Goal: Task Accomplishment & Management: Complete application form

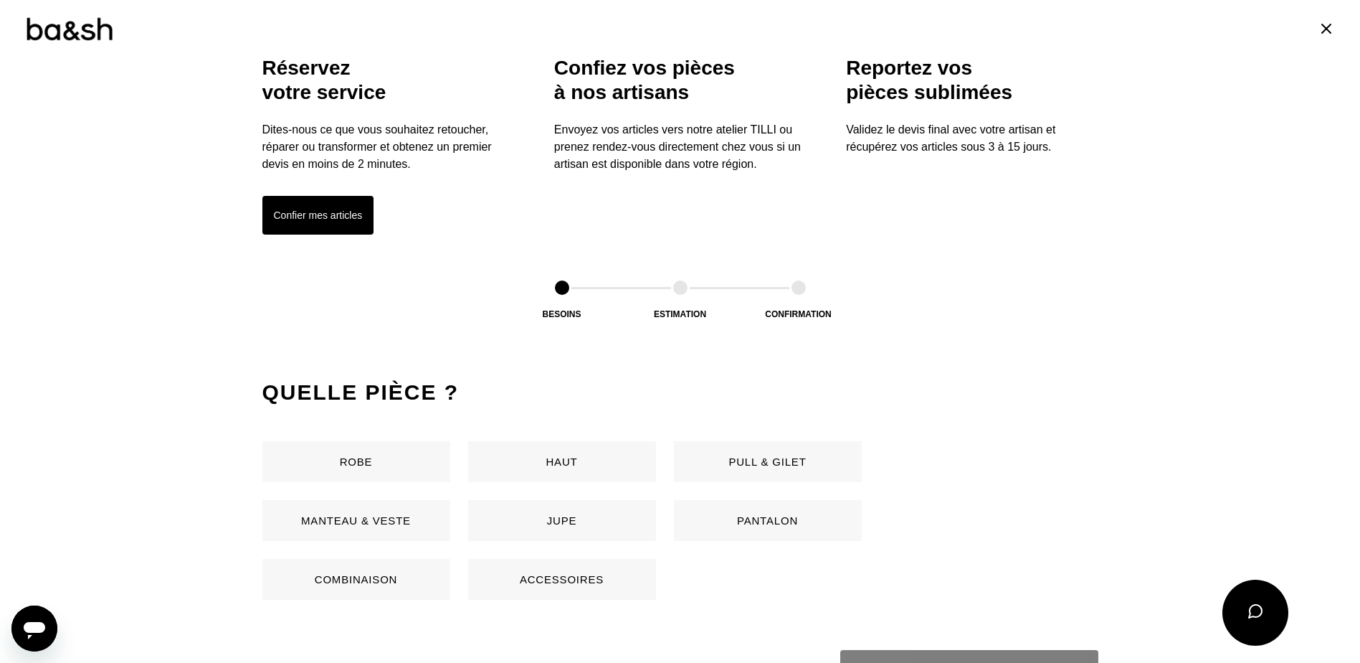
scroll to position [574, 0]
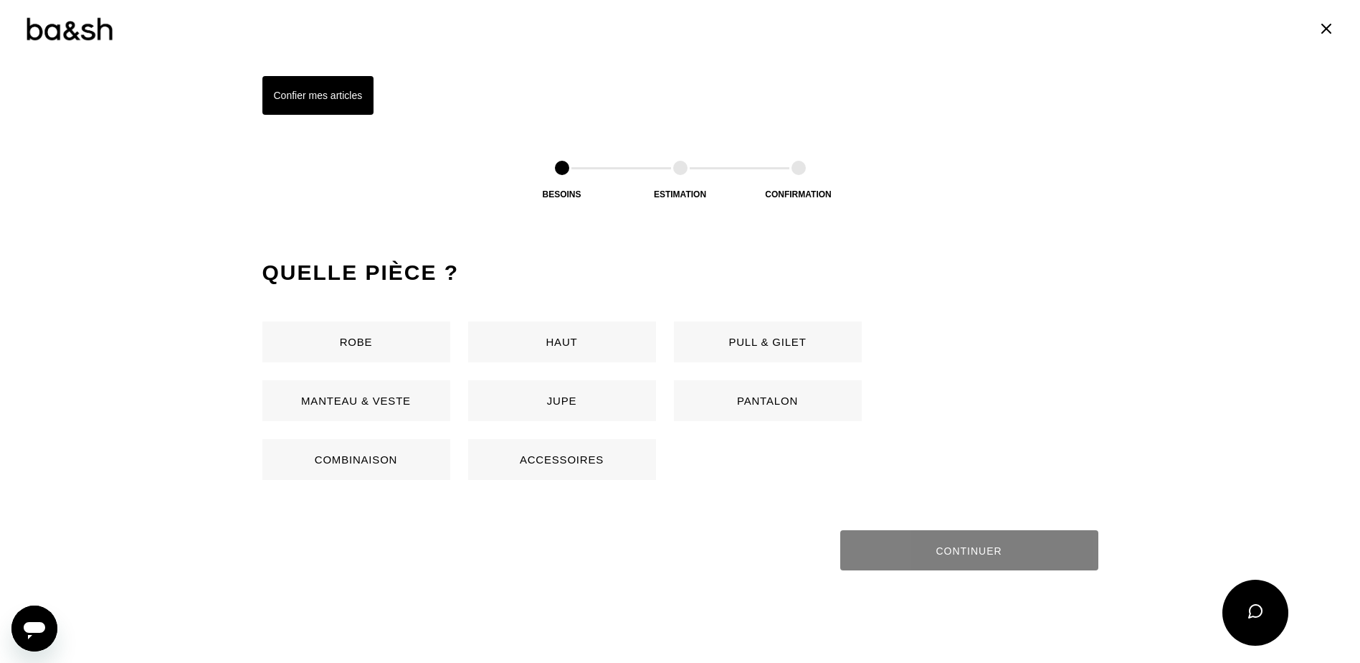
click at [551, 404] on button "Jupe" at bounding box center [562, 400] width 188 height 41
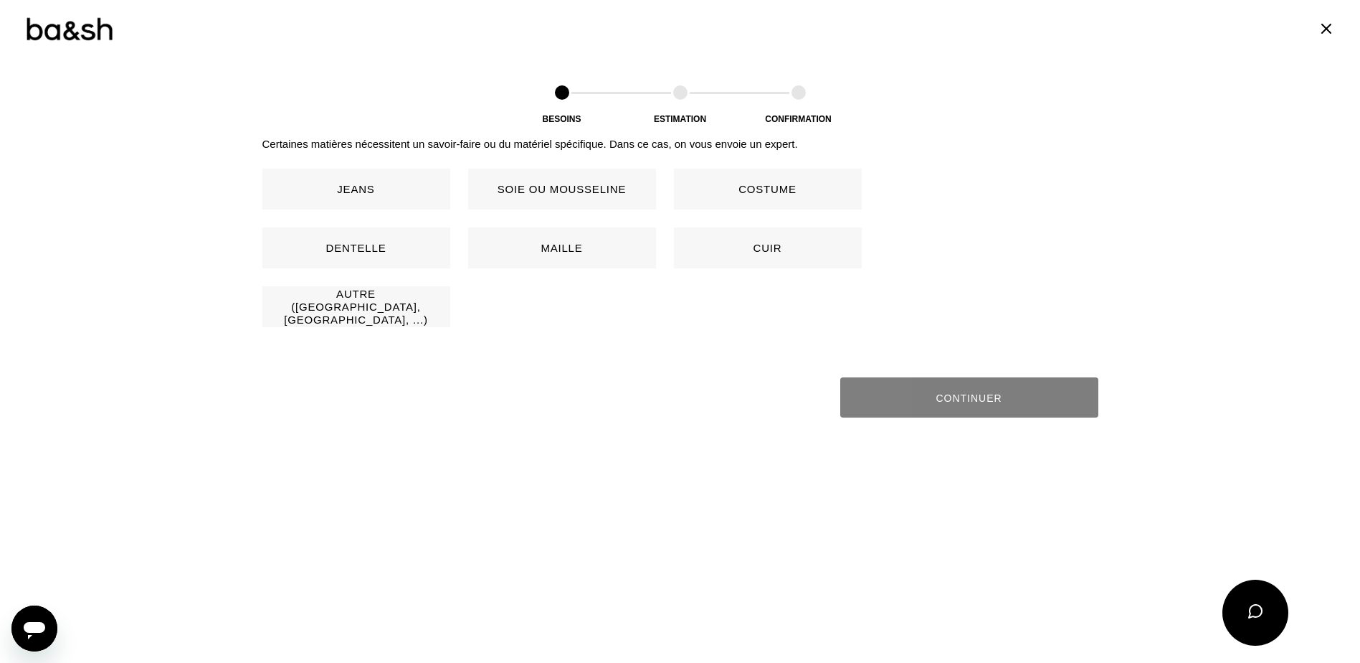
scroll to position [919, 0]
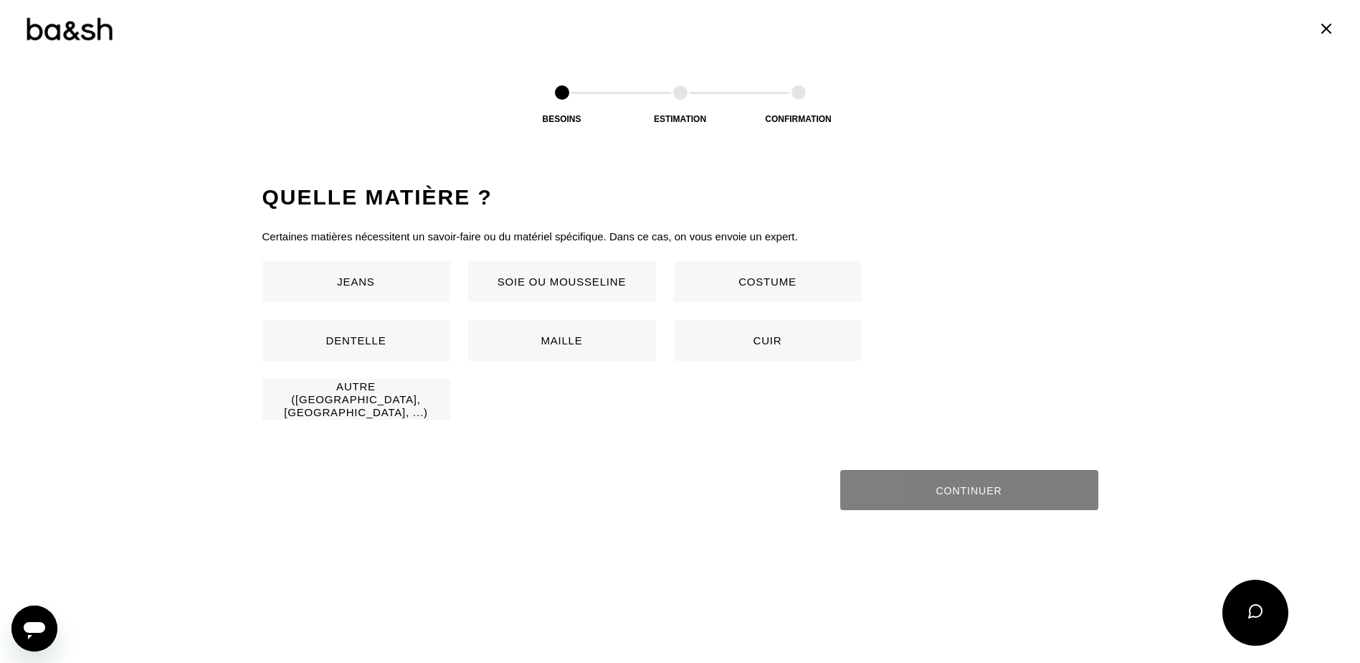
click at [357, 405] on button "Autre ([GEOGRAPHIC_DATA], [GEOGRAPHIC_DATA], ...)" at bounding box center [356, 399] width 188 height 41
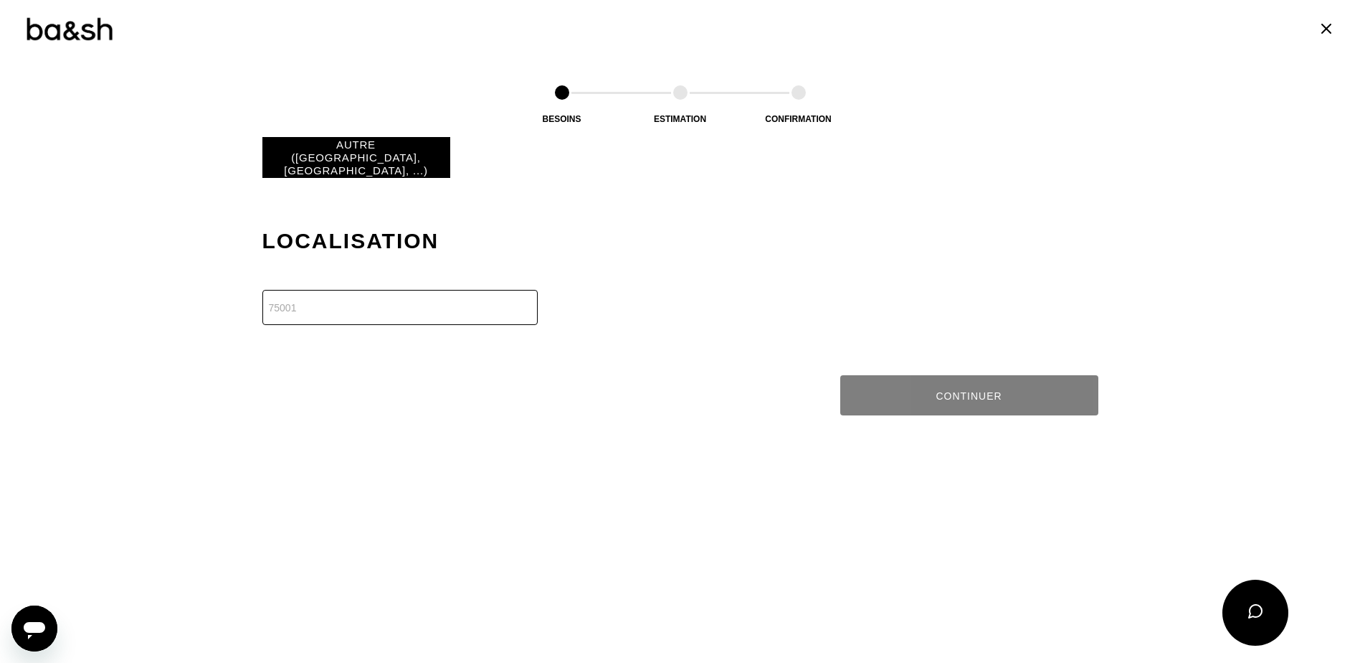
scroll to position [1233, 0]
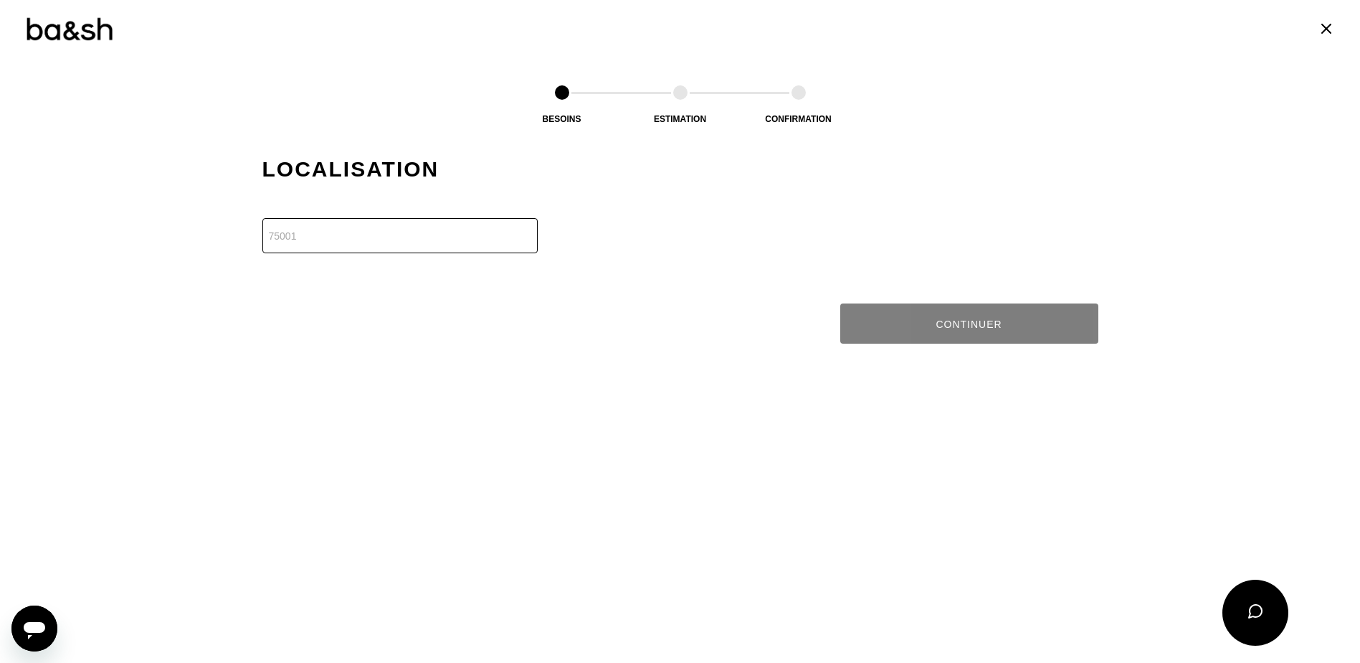
click at [371, 242] on input "number" at bounding box center [399, 235] width 275 height 35
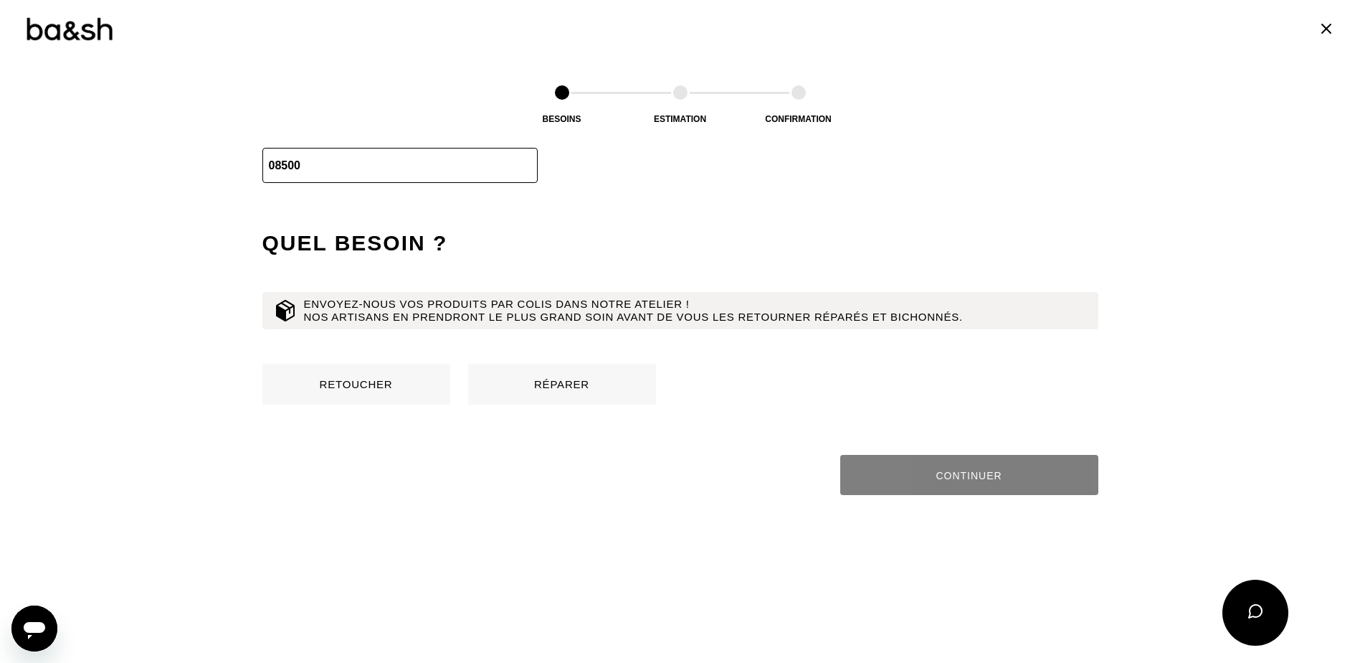
scroll to position [1380, 0]
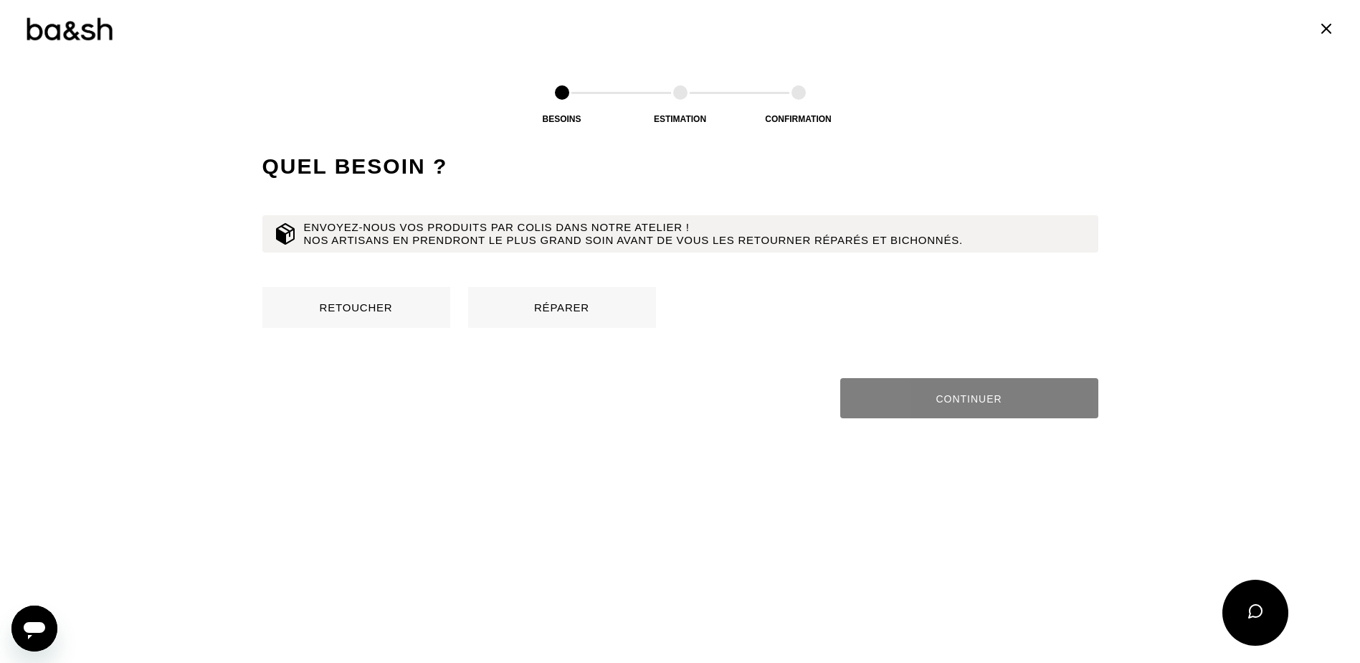
type input "08500"
click at [381, 309] on button "Retoucher" at bounding box center [356, 307] width 188 height 41
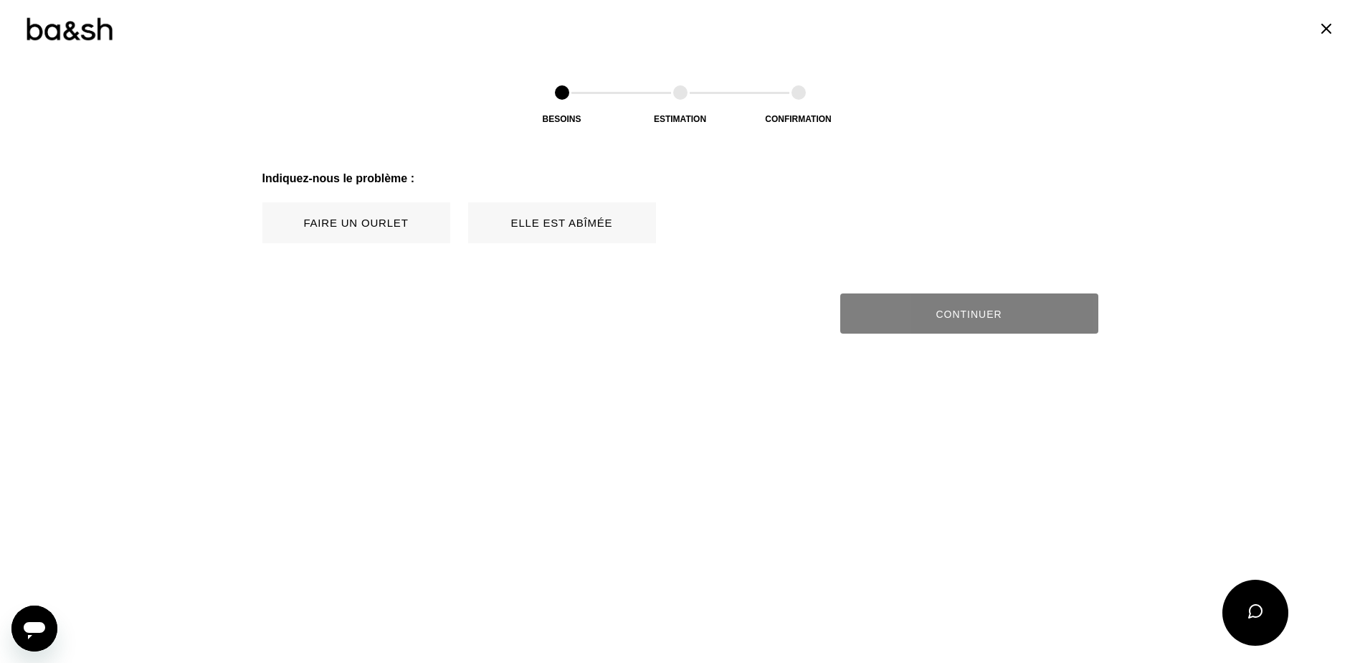
scroll to position [1601, 0]
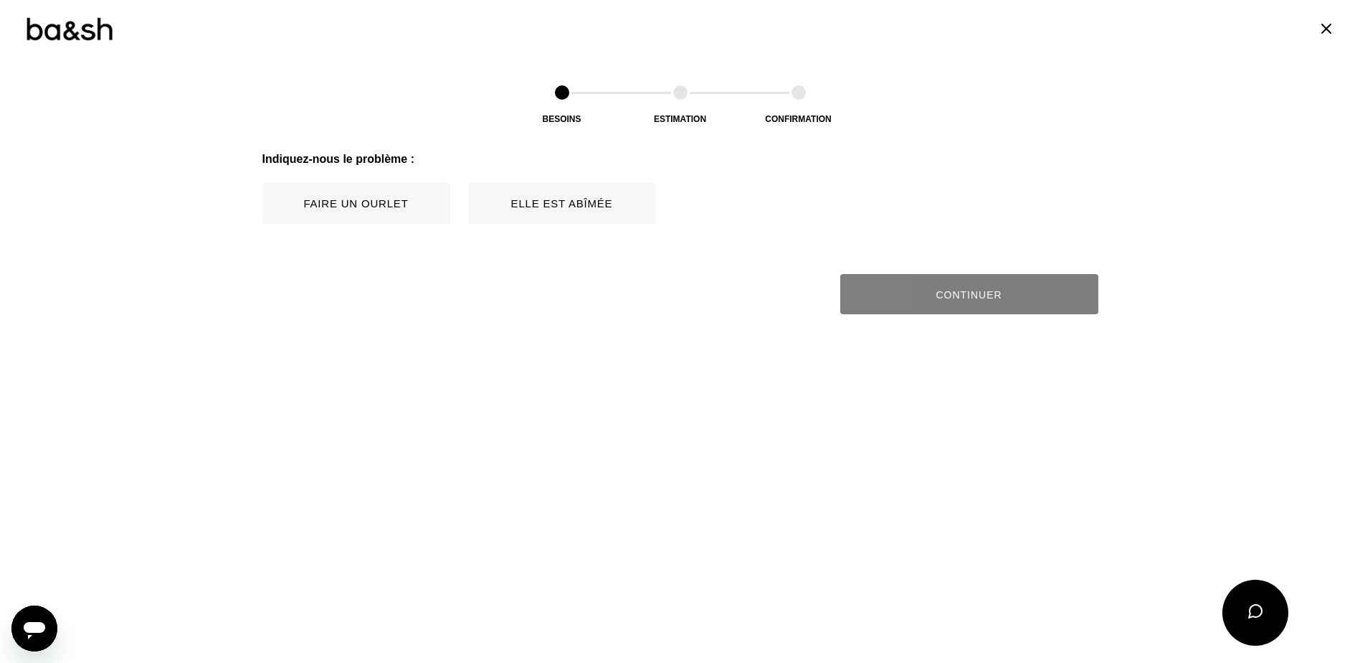
click at [341, 194] on button "Faire un ourlet" at bounding box center [356, 203] width 188 height 41
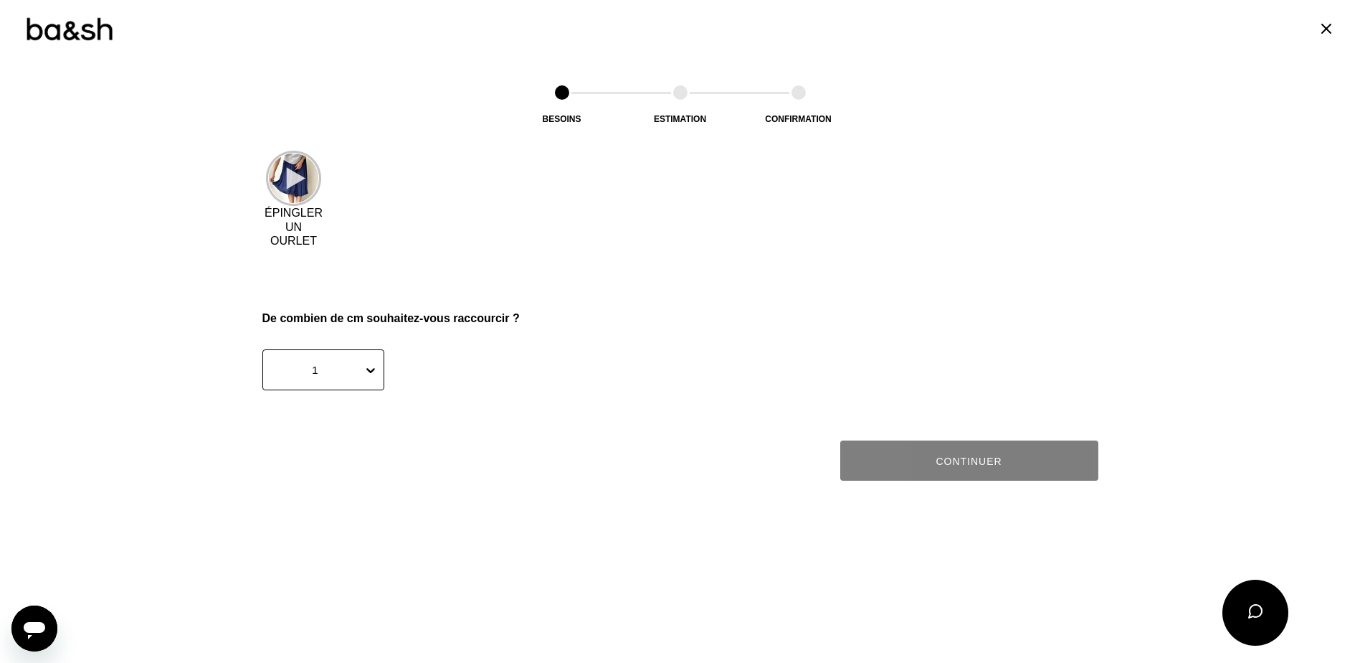
scroll to position [1673, 0]
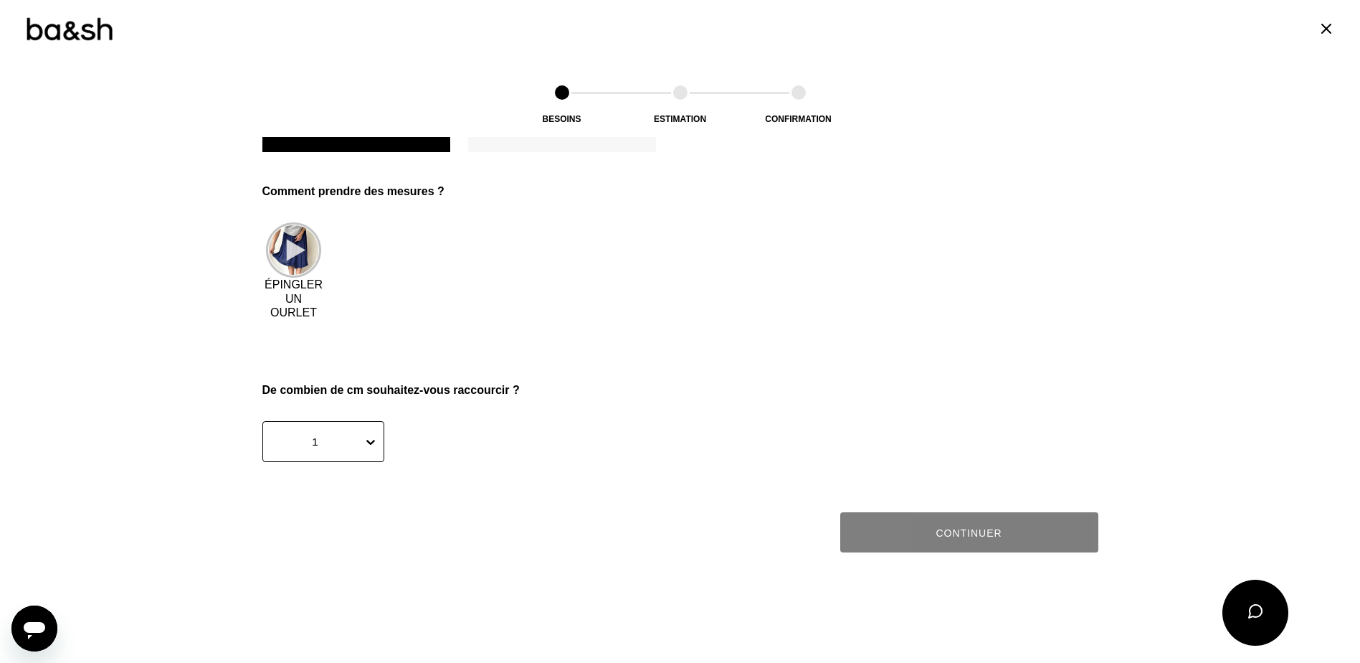
drag, startPoint x: 288, startPoint y: 288, endPoint x: 148, endPoint y: 323, distance: 144.9
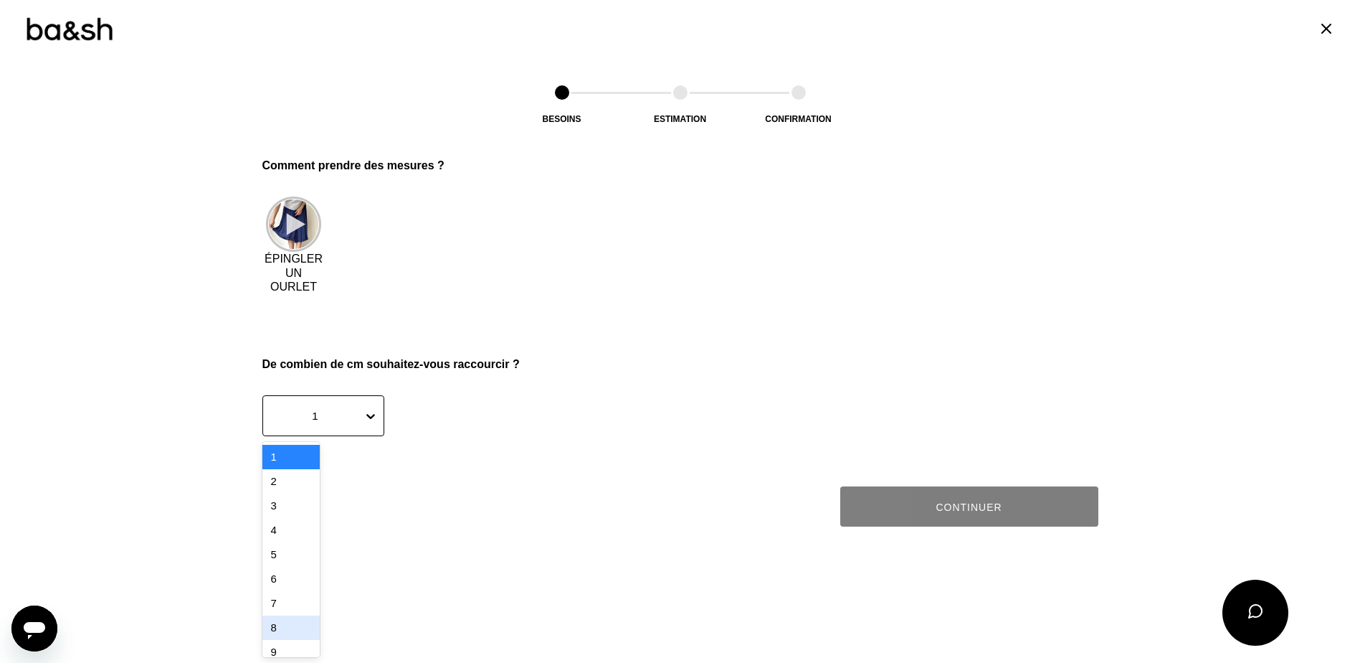
click at [267, 629] on div "8" at bounding box center [290, 627] width 57 height 24
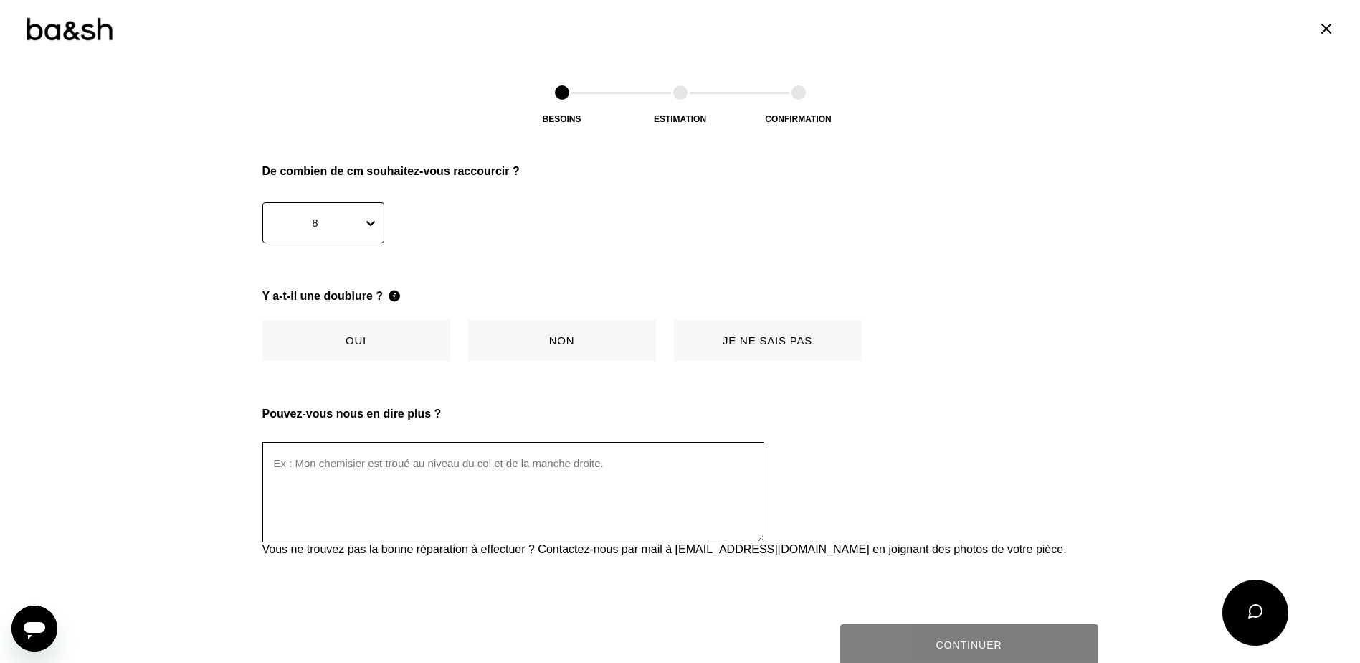
scroll to position [1842, 0]
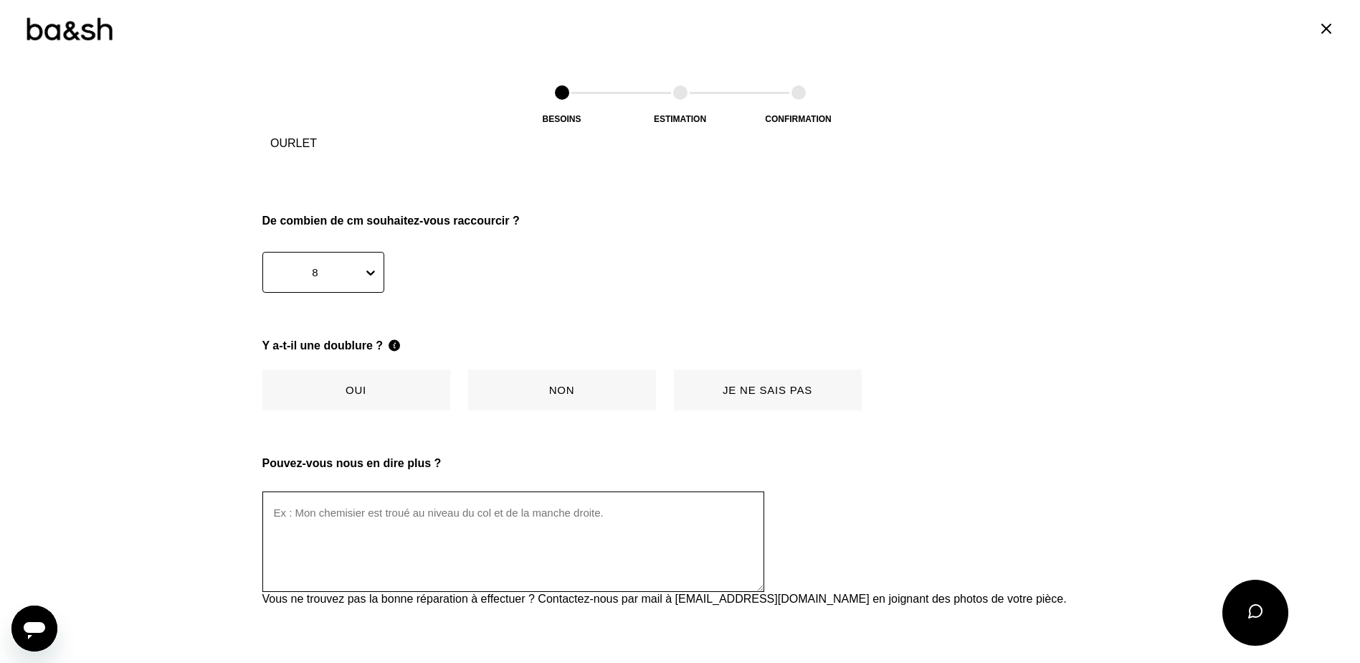
click at [561, 380] on button "Non" at bounding box center [562, 389] width 188 height 41
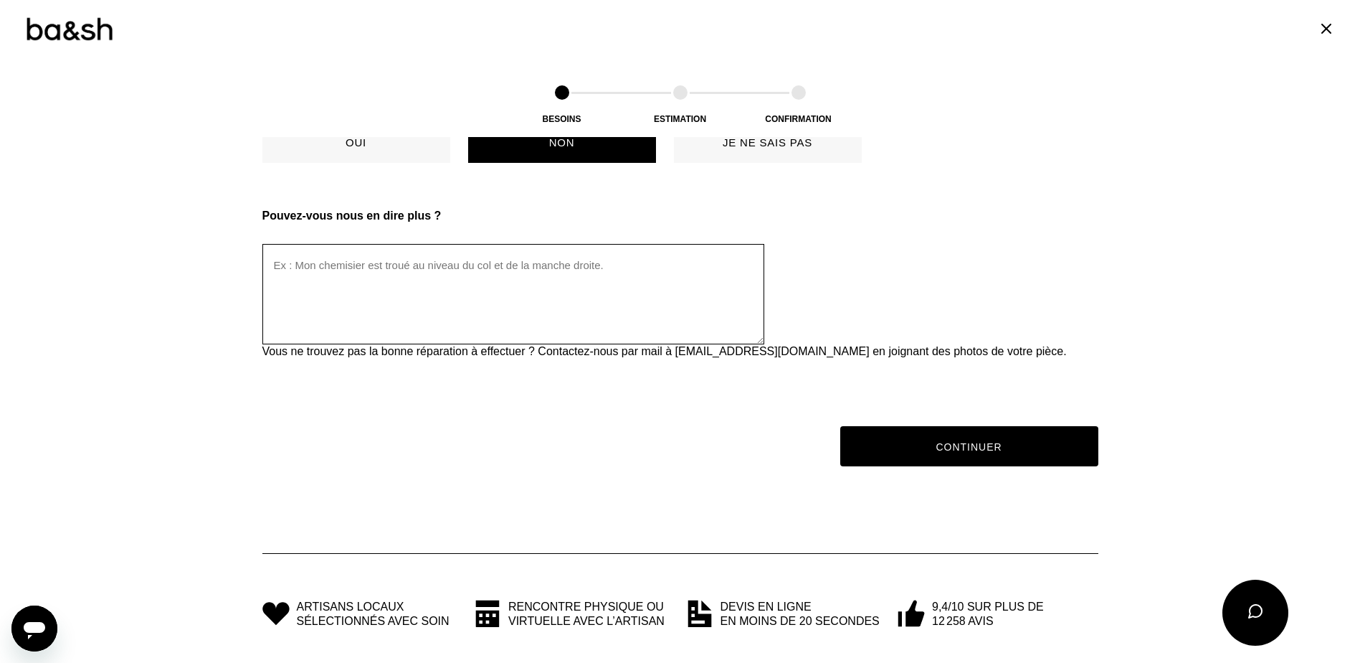
scroll to position [2100, 0]
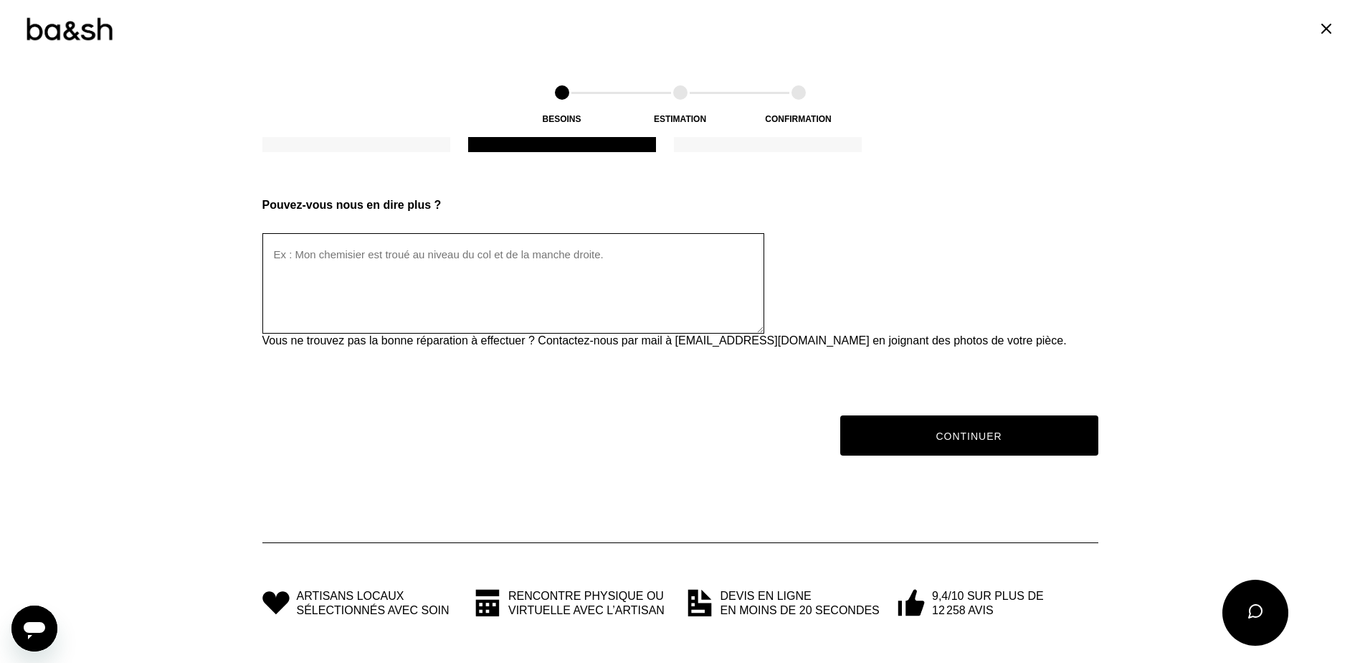
click at [384, 266] on textarea at bounding box center [513, 283] width 502 height 100
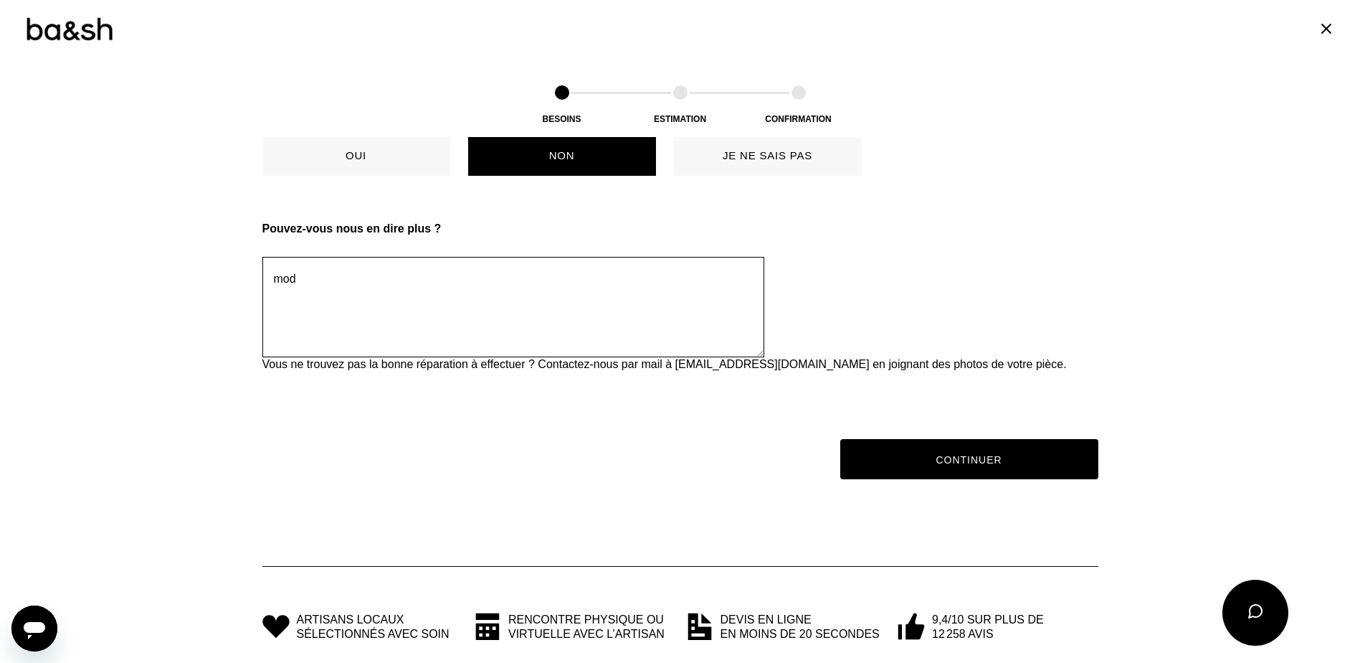
scroll to position [2028, 0]
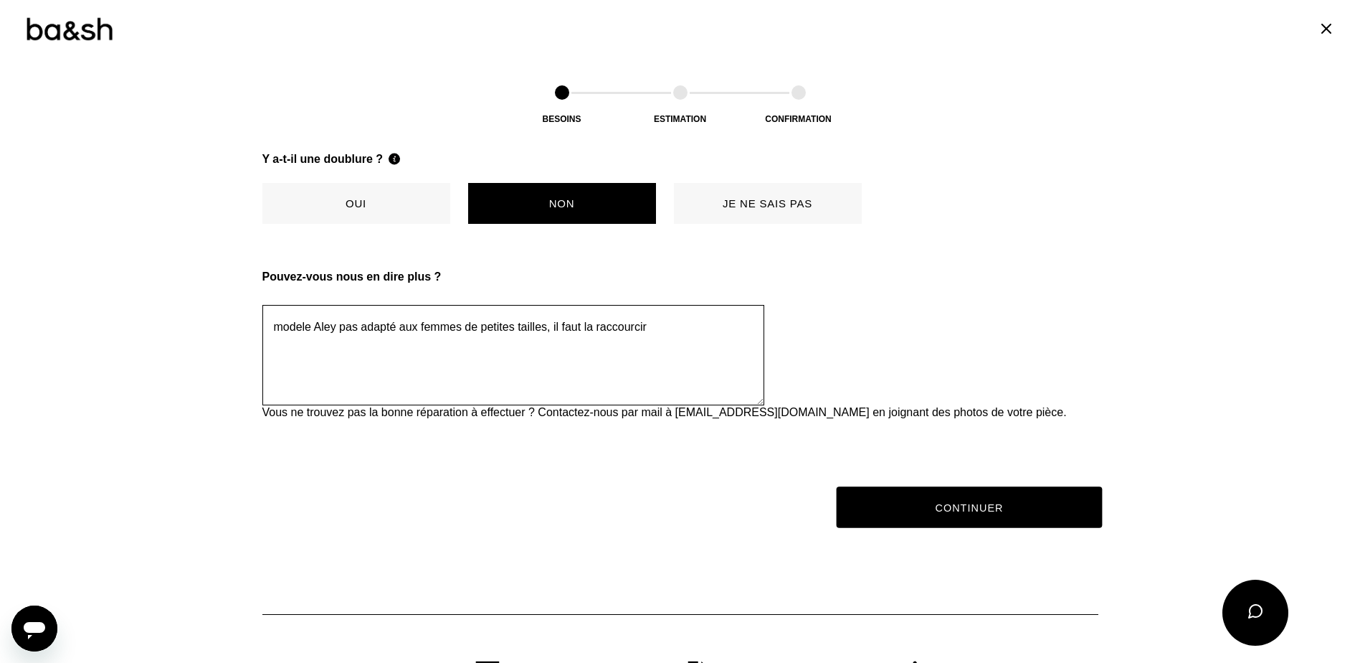
type textarea "modele Aley pas adapté aux femmes de petites tailles, il faut la raccourcir"
click at [916, 505] on button "Continuer" at bounding box center [969, 507] width 266 height 42
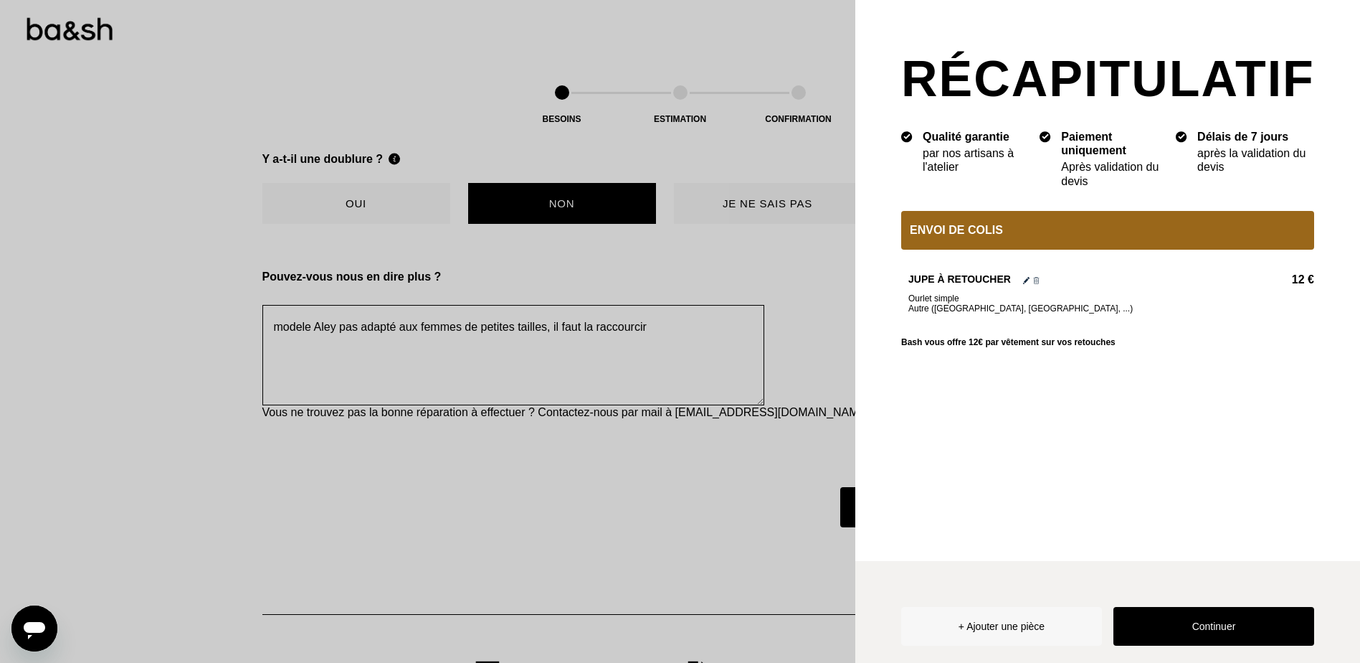
click at [1195, 612] on button "Continuer" at bounding box center [1214, 626] width 201 height 39
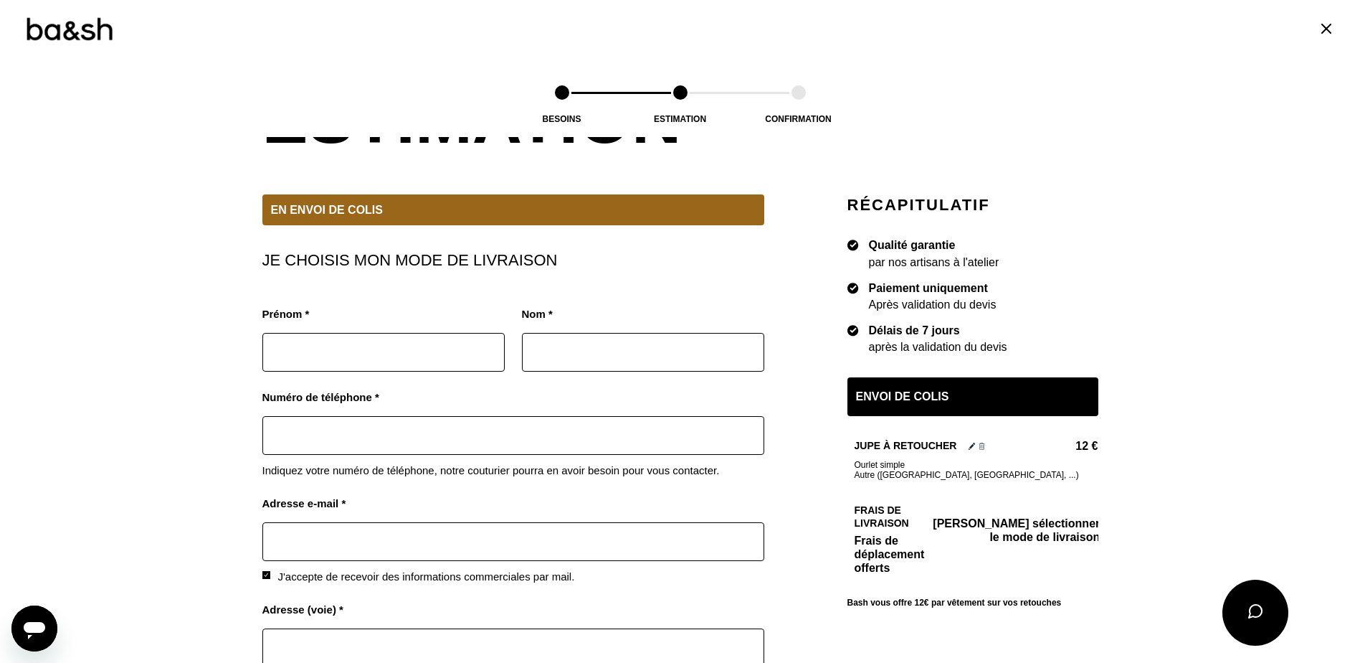
scroll to position [143, 0]
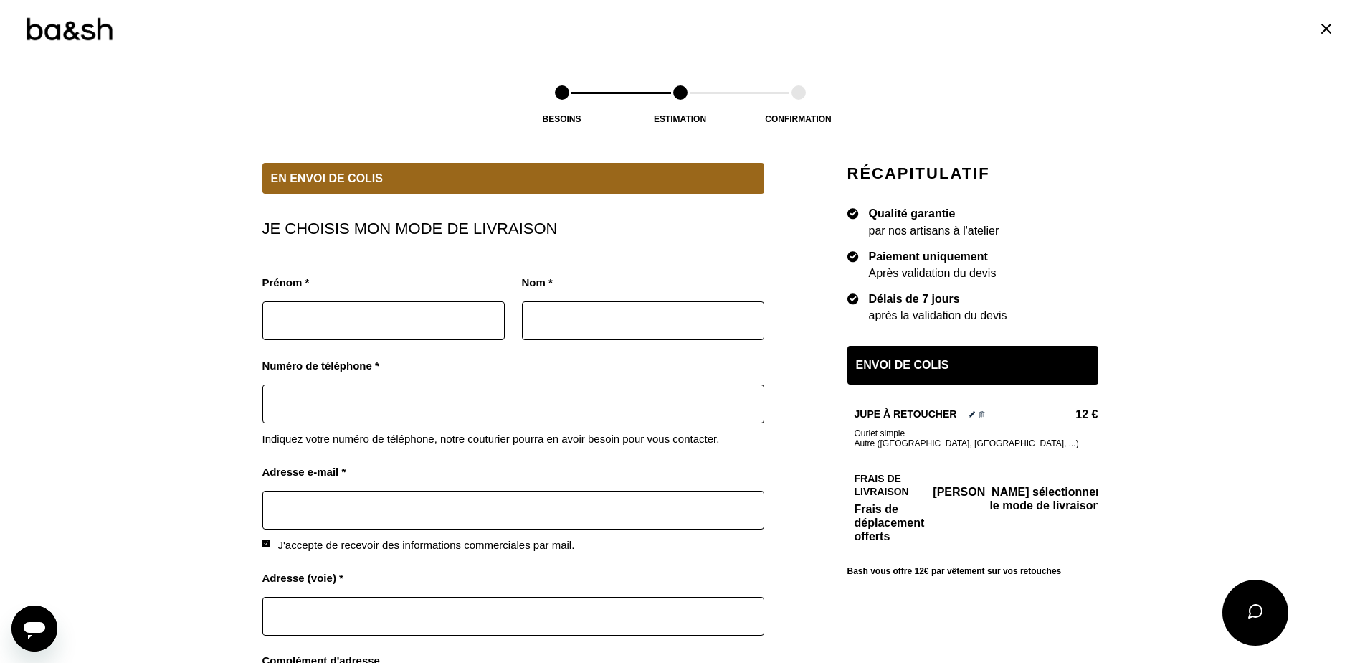
click at [361, 320] on input "text" at bounding box center [383, 320] width 242 height 39
type input "Cyndie"
type input "[PERSON_NAME]"
type input "0667228483"
type input "[EMAIL_ADDRESS][DOMAIN_NAME]"
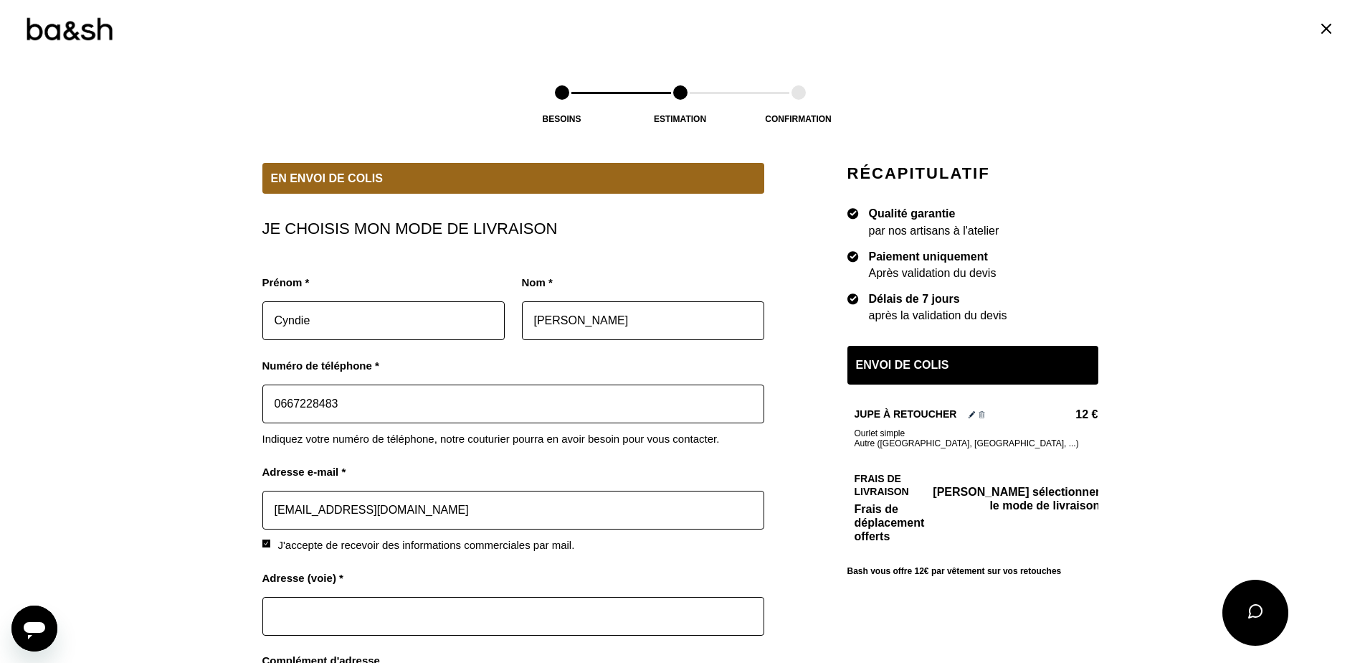
type input "[STREET_ADDRESS][PERSON_NAME]"
type input "08500"
type input "Revin"
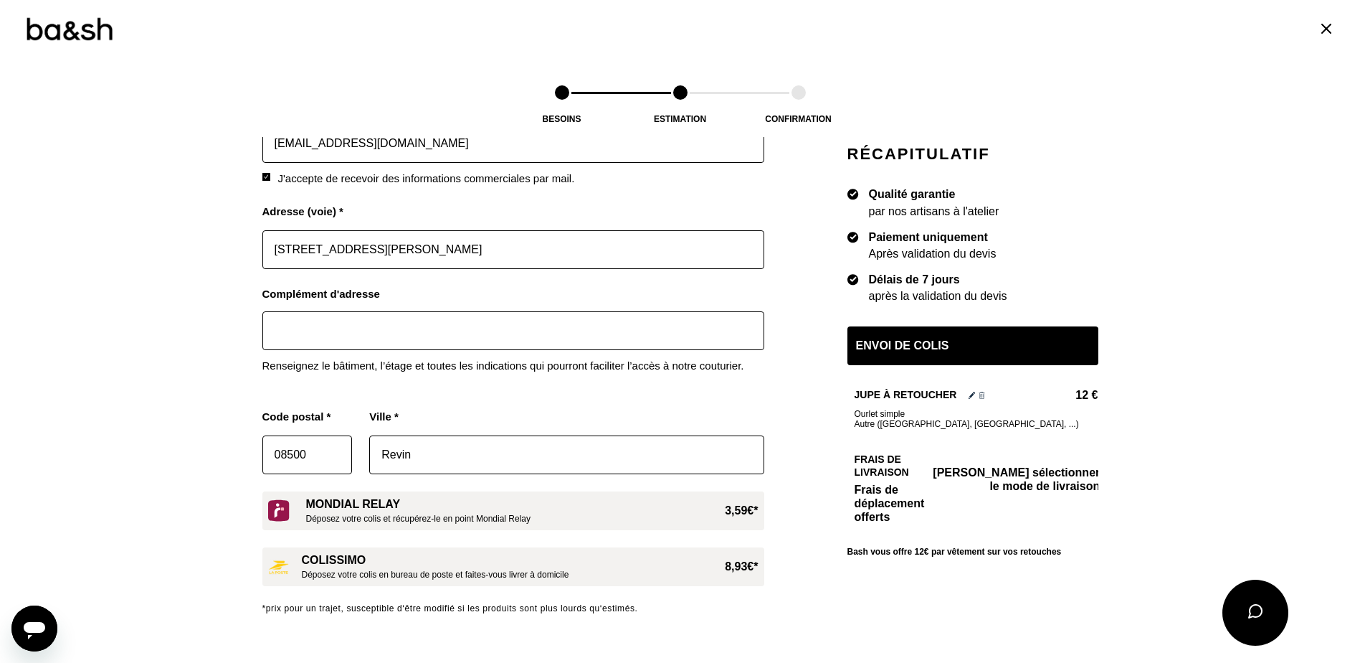
scroll to position [645, 0]
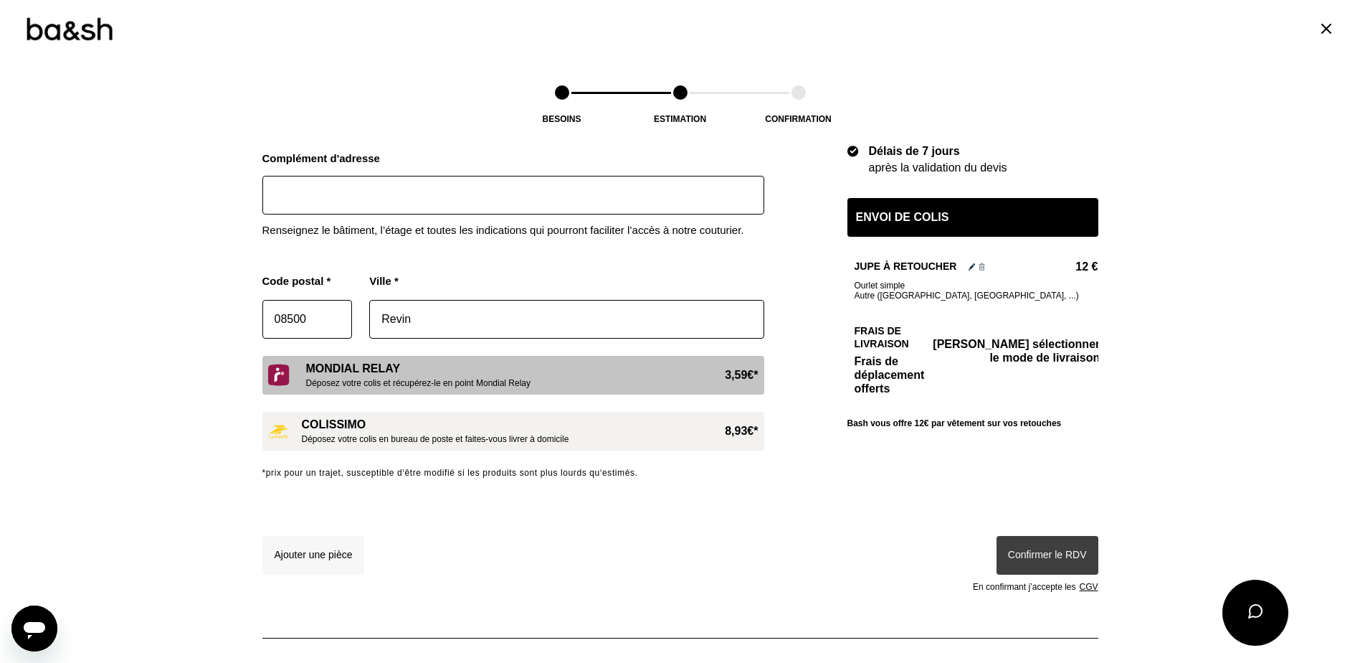
click at [380, 386] on span "Déposez votre colis et récupérez-le en point Mondial Relay" at bounding box center [418, 383] width 225 height 10
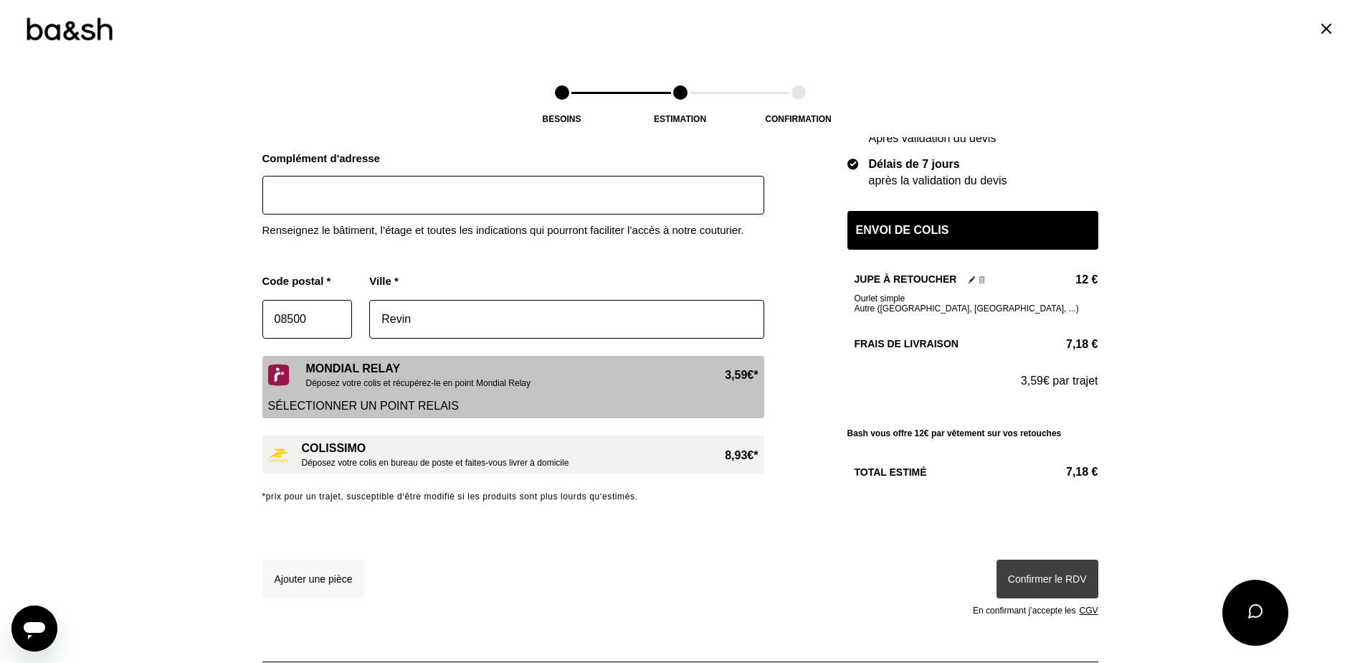
scroll to position [717, 0]
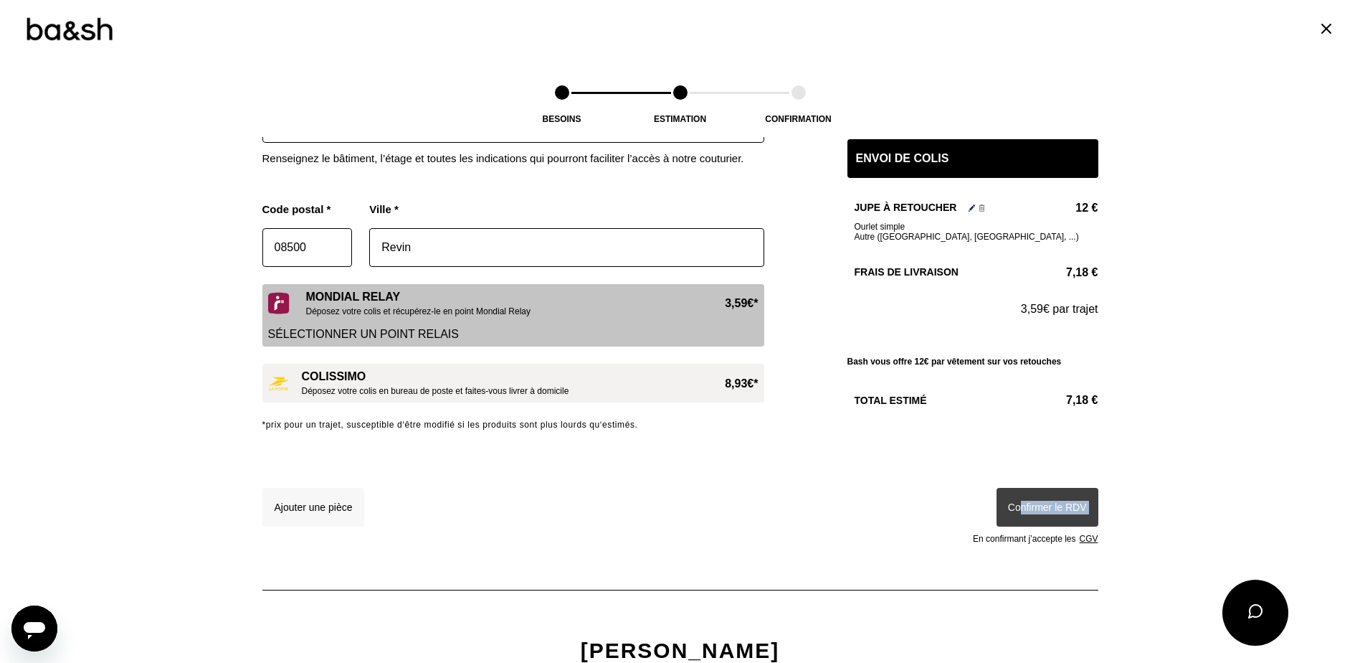
drag, startPoint x: 1018, startPoint y: 501, endPoint x: 802, endPoint y: 480, distance: 217.6
click at [802, 480] on div "Ajouter une pièce Confirmer le RDV En confirmant j’accepte les CGV" at bounding box center [680, 509] width 836 height 67
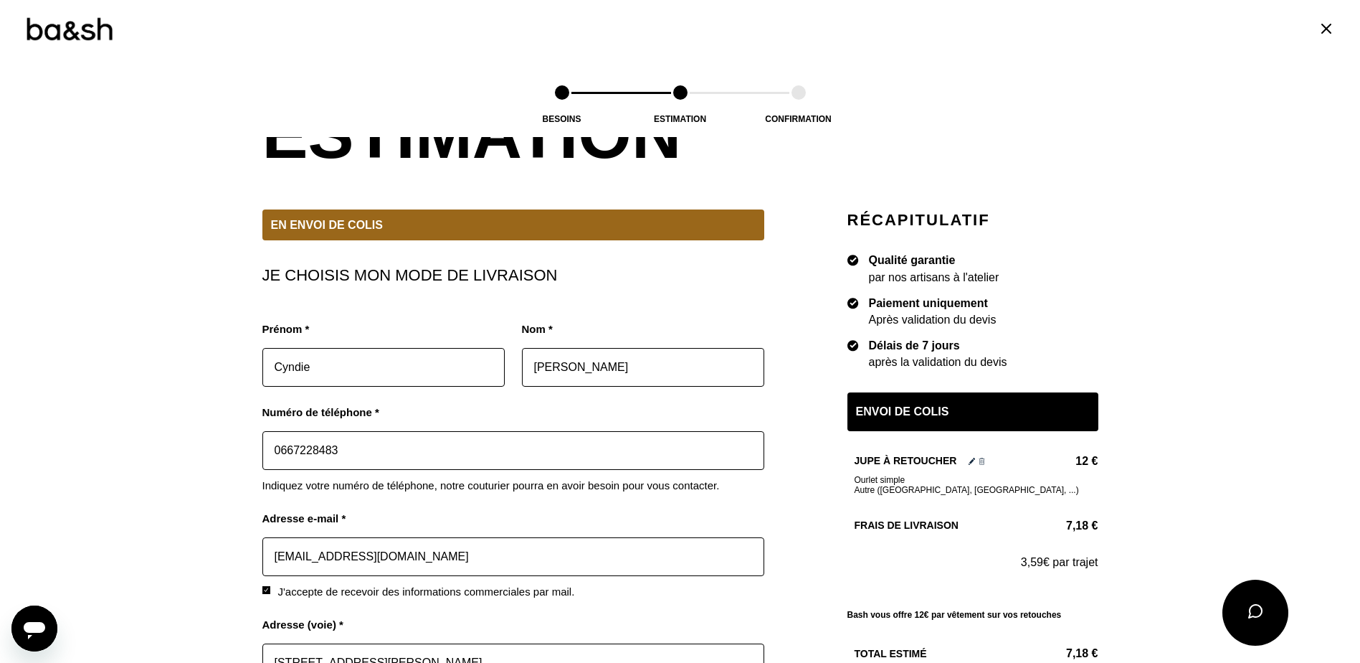
scroll to position [72, 0]
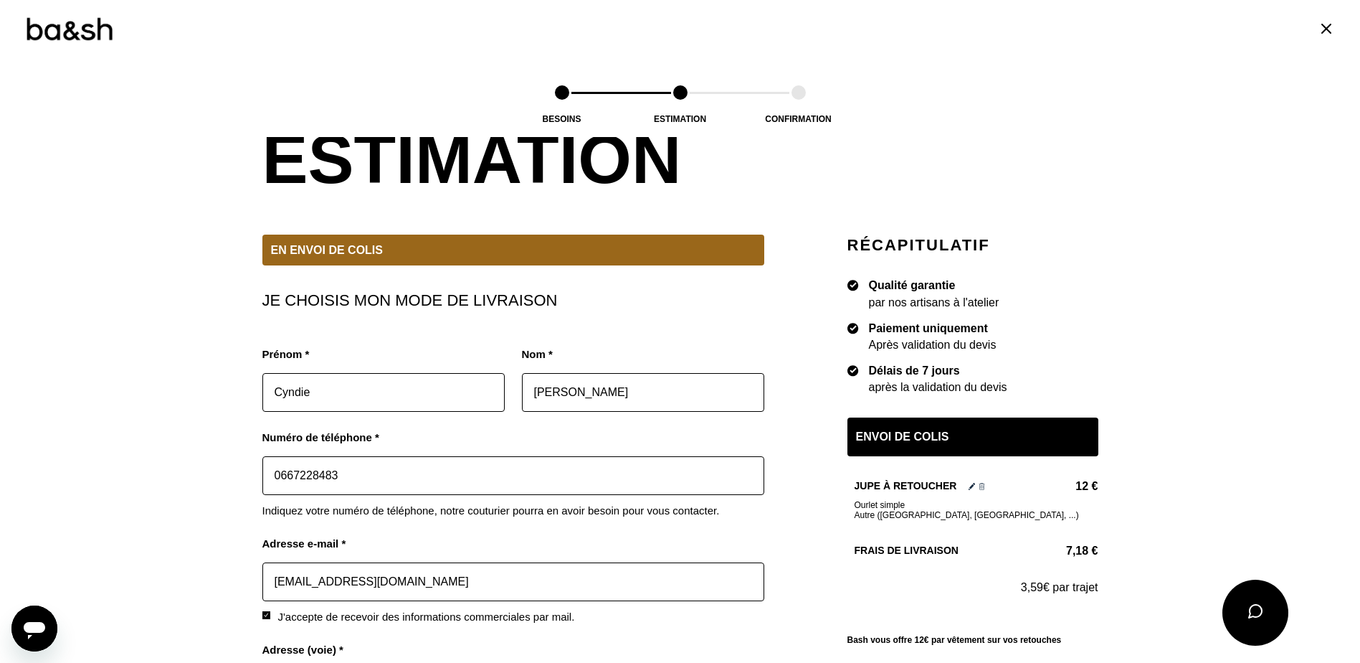
click at [77, 32] on img at bounding box center [69, 29] width 88 height 27
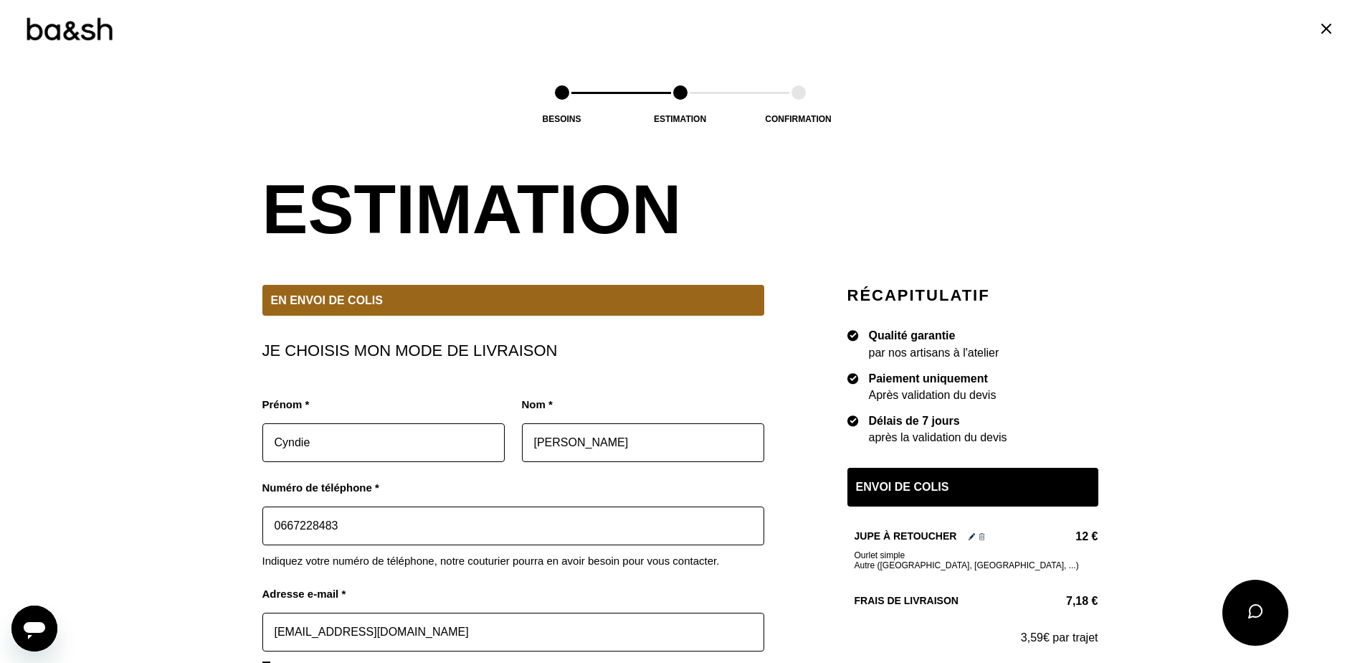
scroll to position [0, 0]
